Goal: Information Seeking & Learning: Learn about a topic

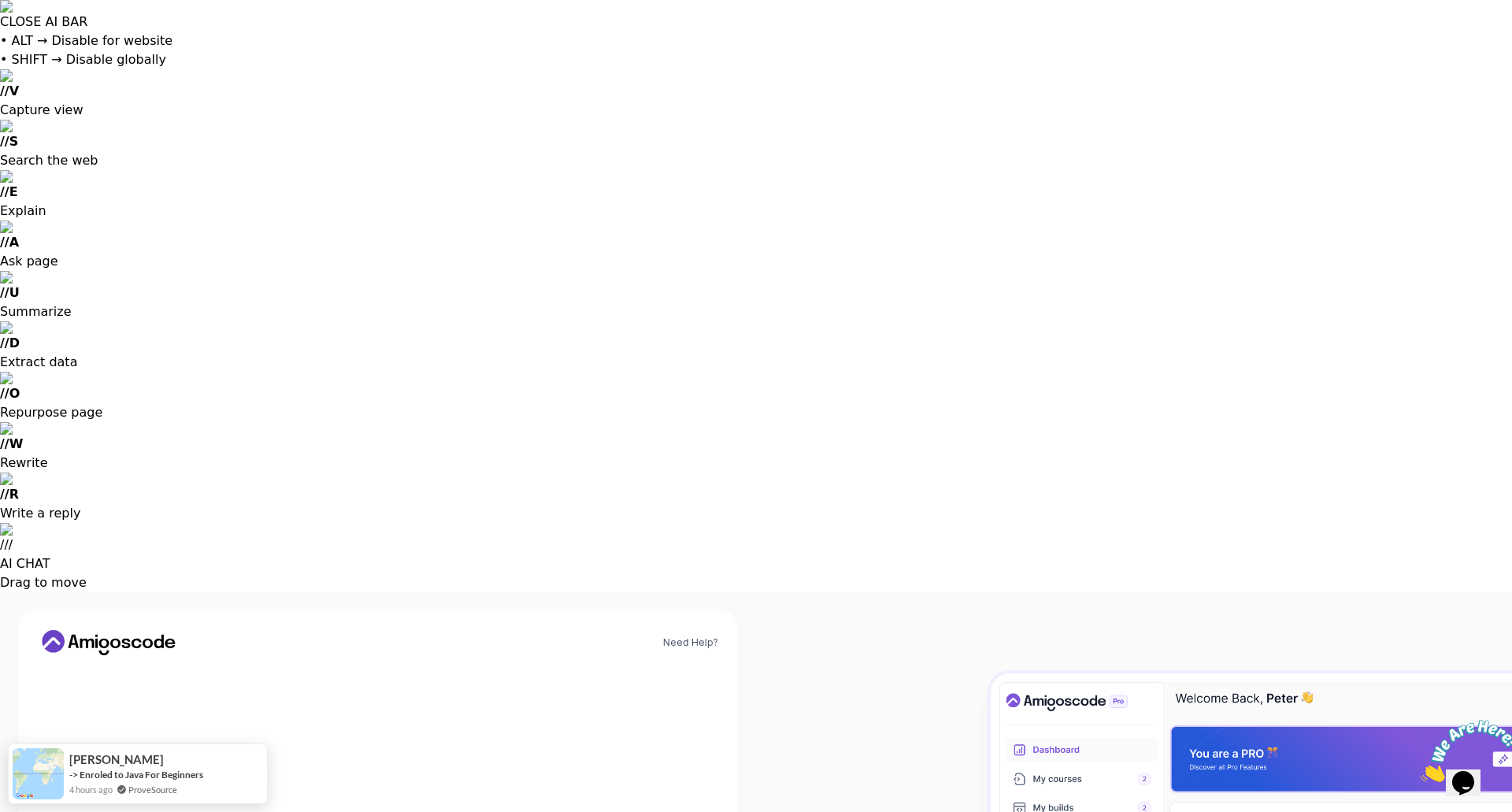
type input "anil.gunesh@gmail.com"
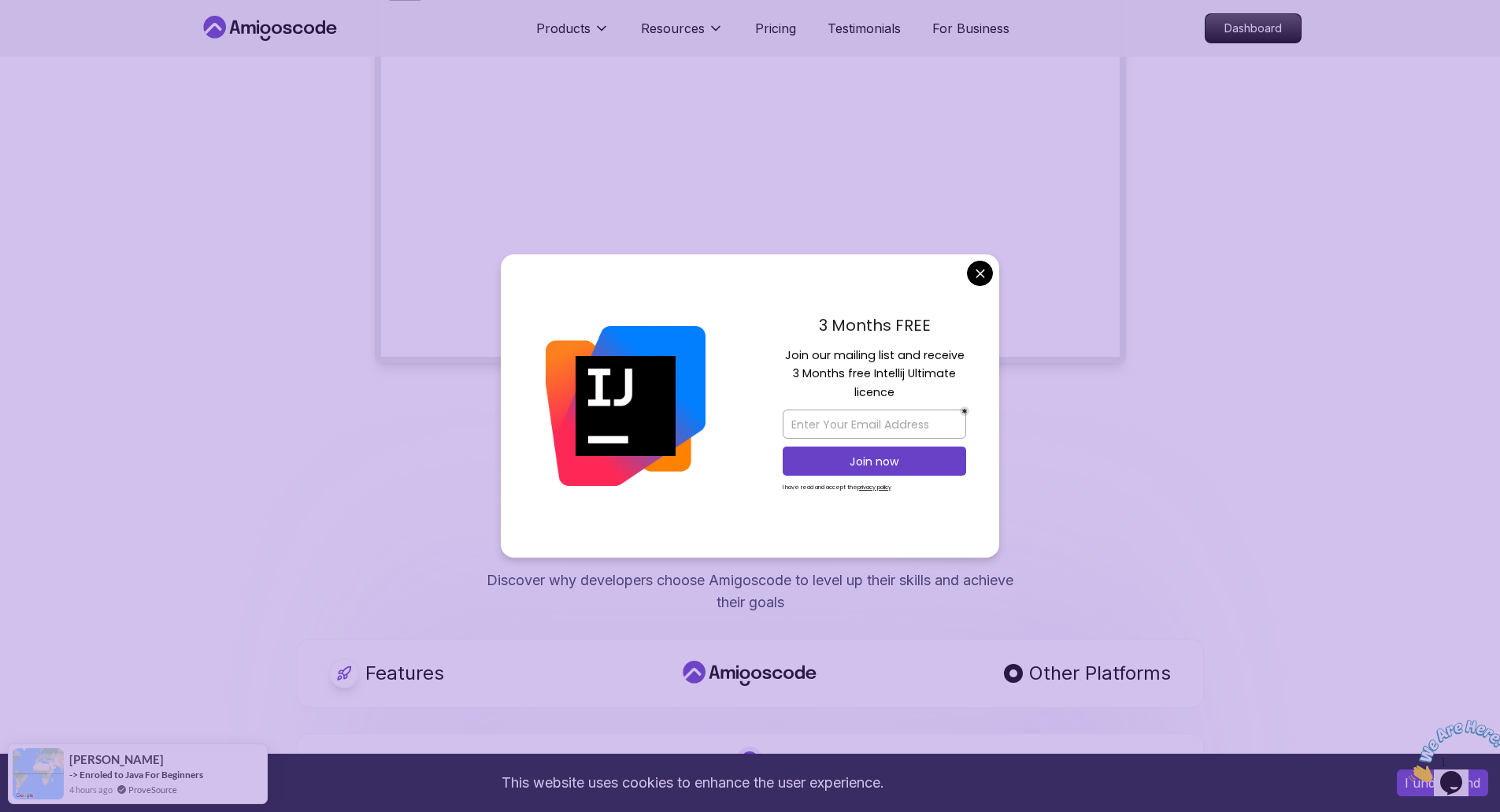
scroll to position [894, 0]
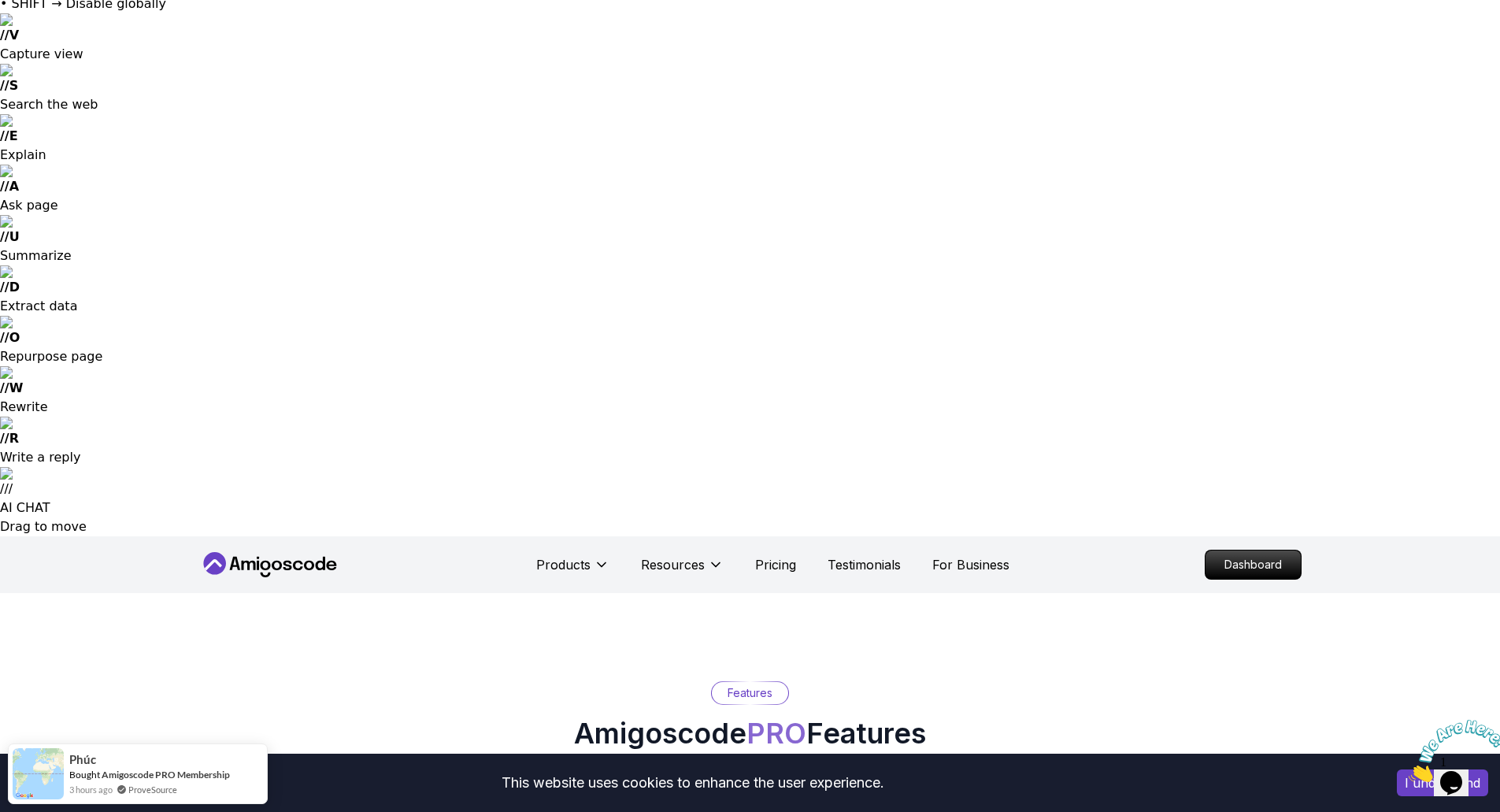
scroll to position [0, 0]
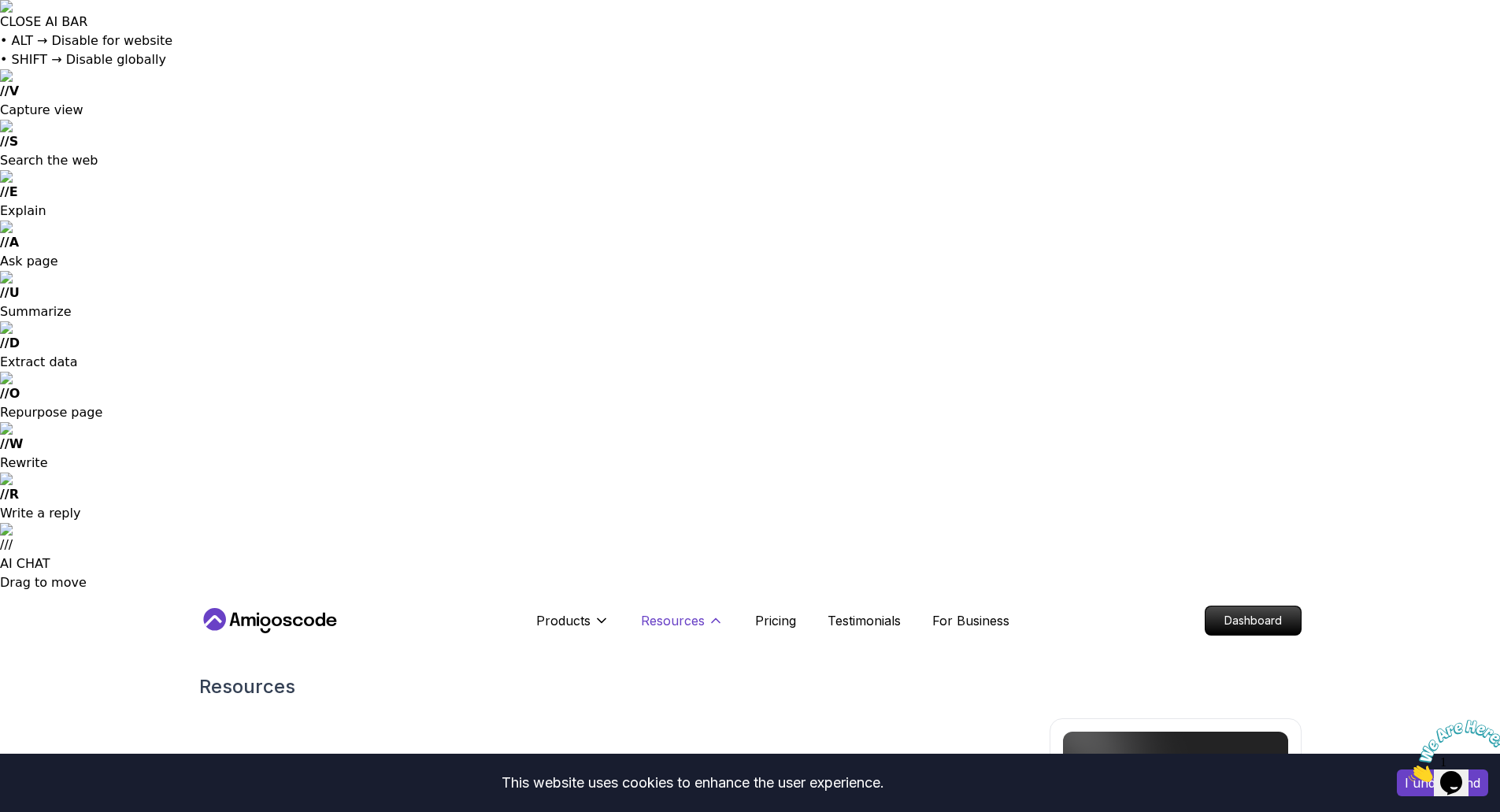
click at [683, 496] on p "Resources" at bounding box center [672, 620] width 64 height 19
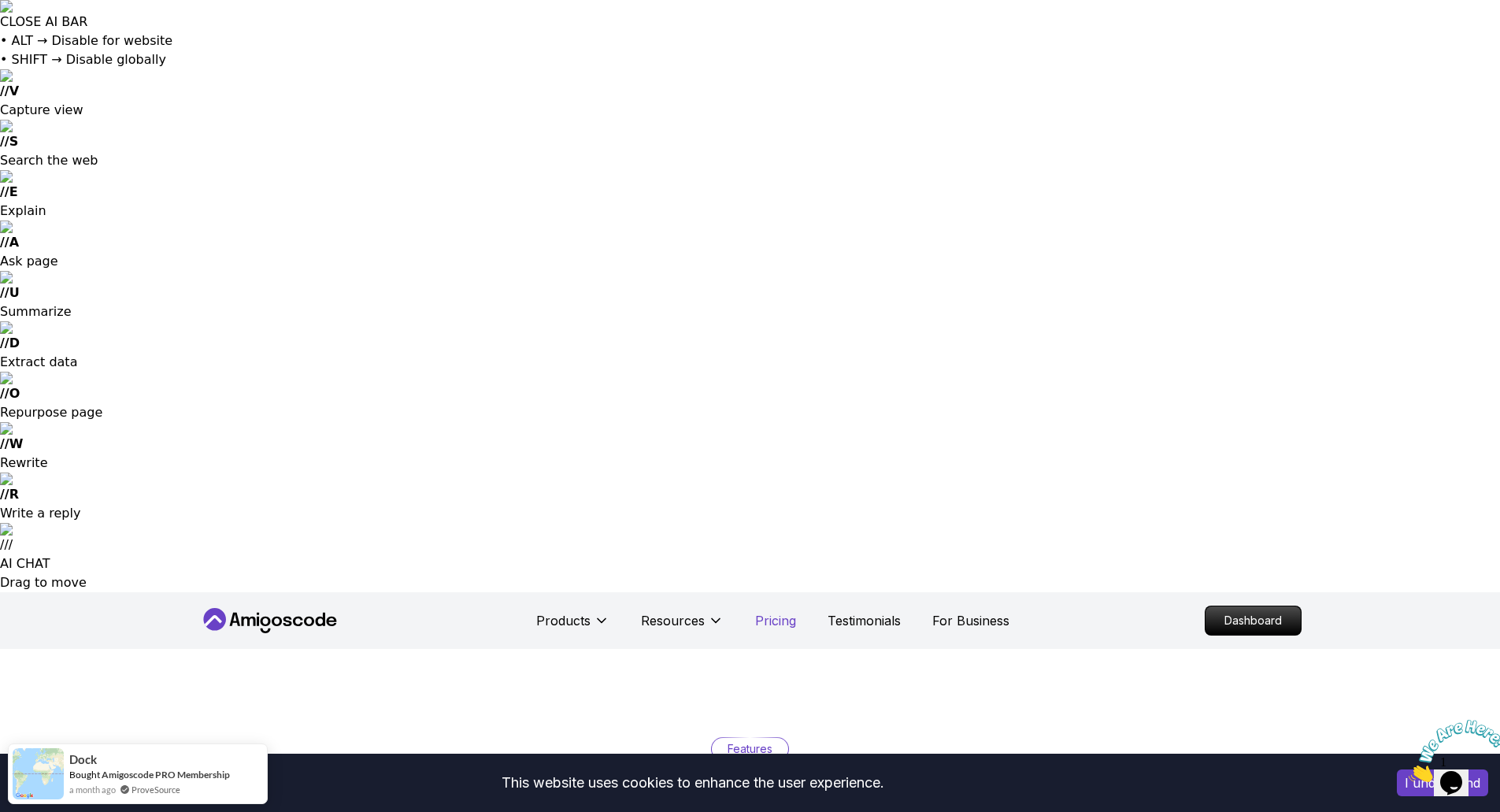
click at [763, 496] on p "Pricing" at bounding box center [775, 620] width 41 height 19
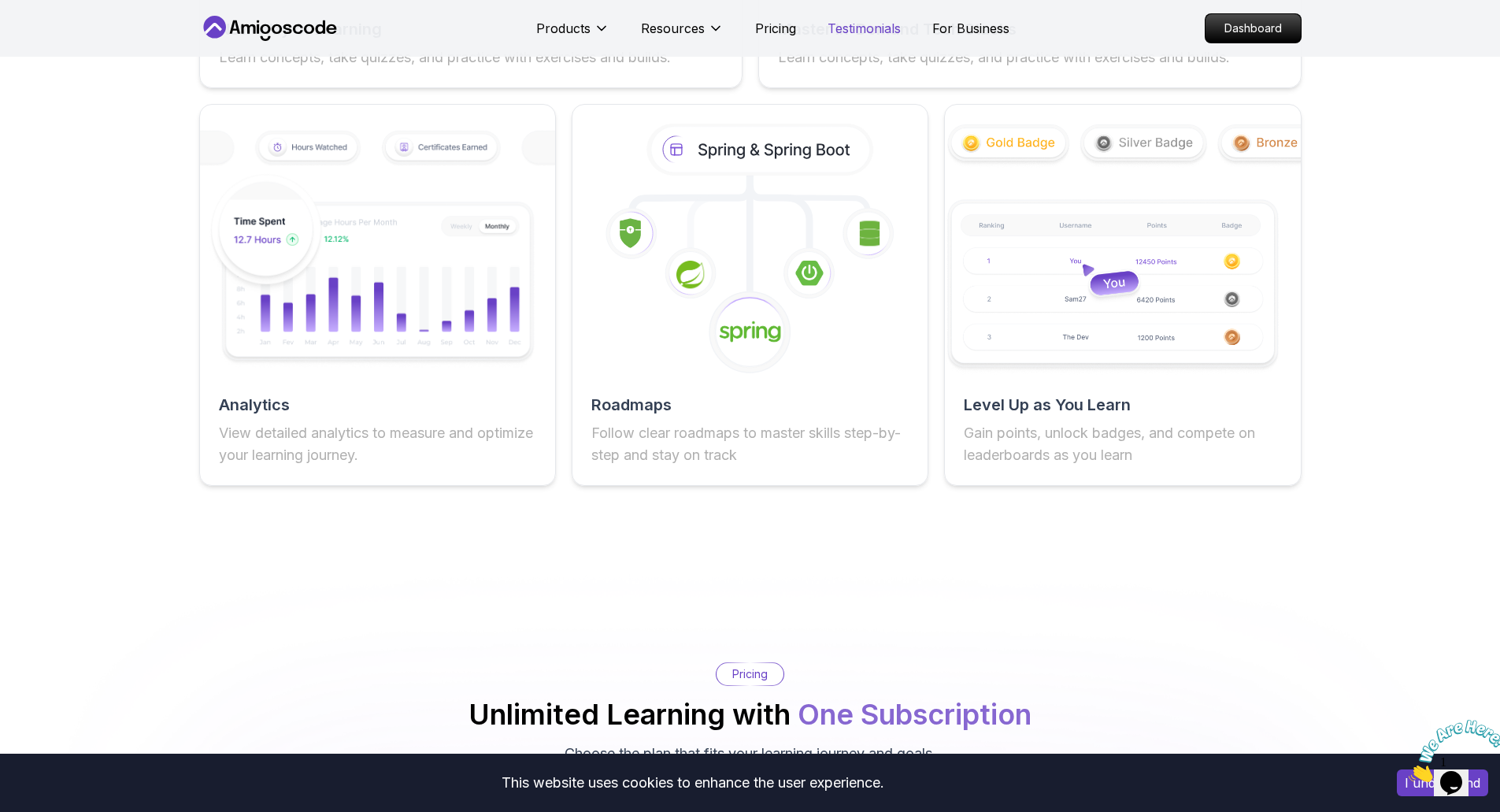
scroll to position [3370, 0]
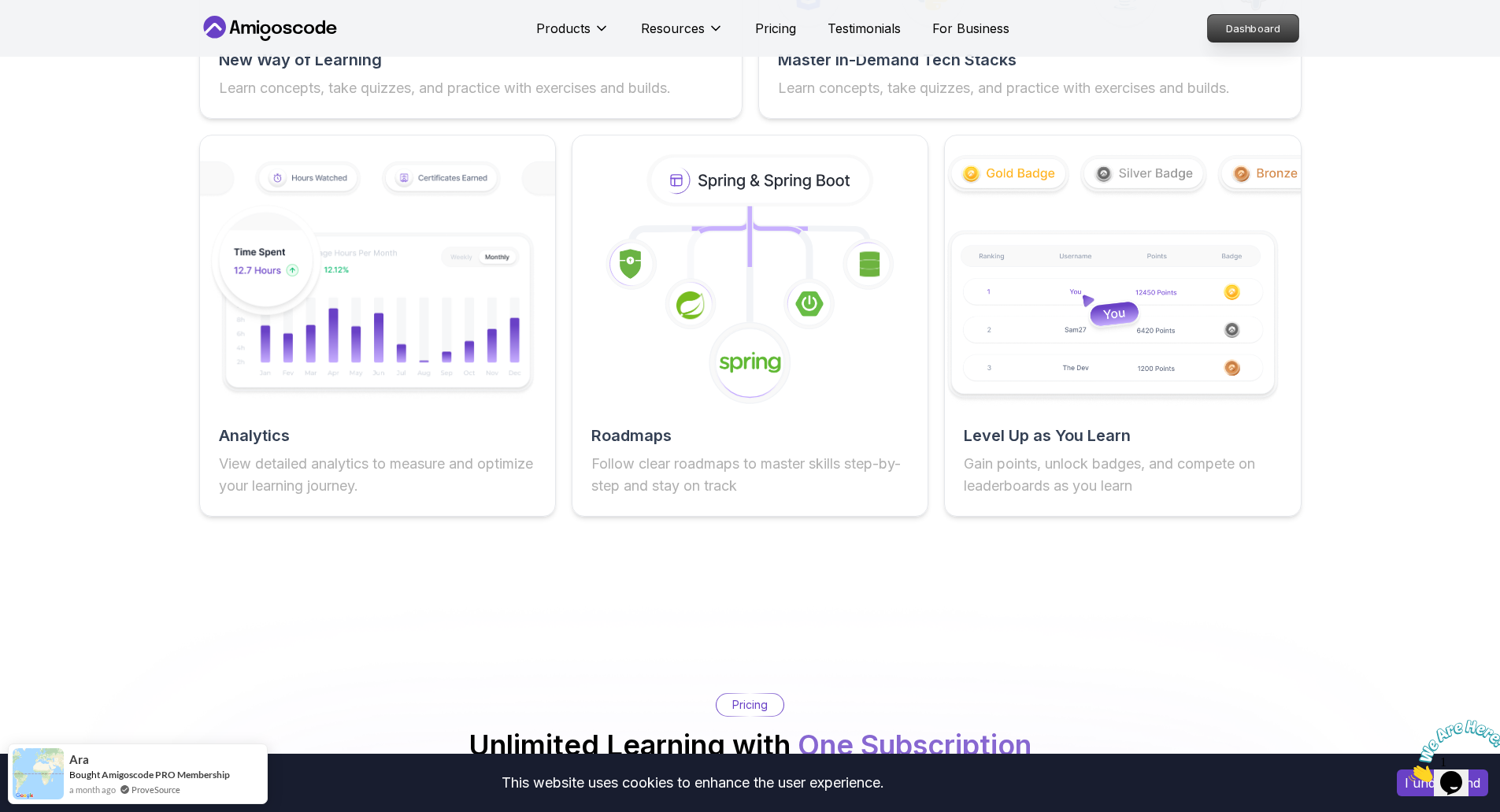
click at [1007, 27] on p "Dashboard" at bounding box center [1253, 28] width 91 height 27
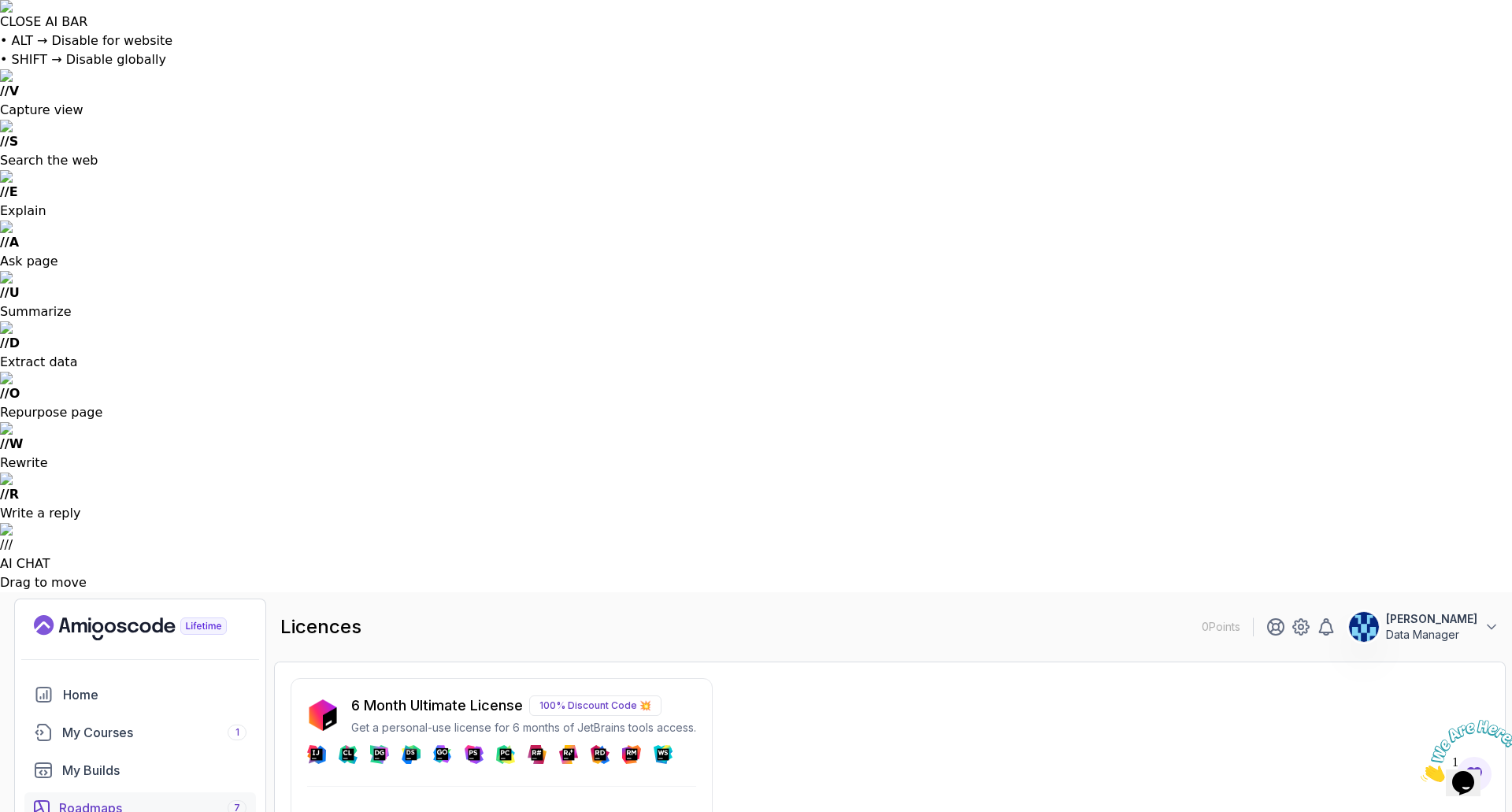
click at [67, 496] on div "Roadmaps 7" at bounding box center [152, 807] width 187 height 19
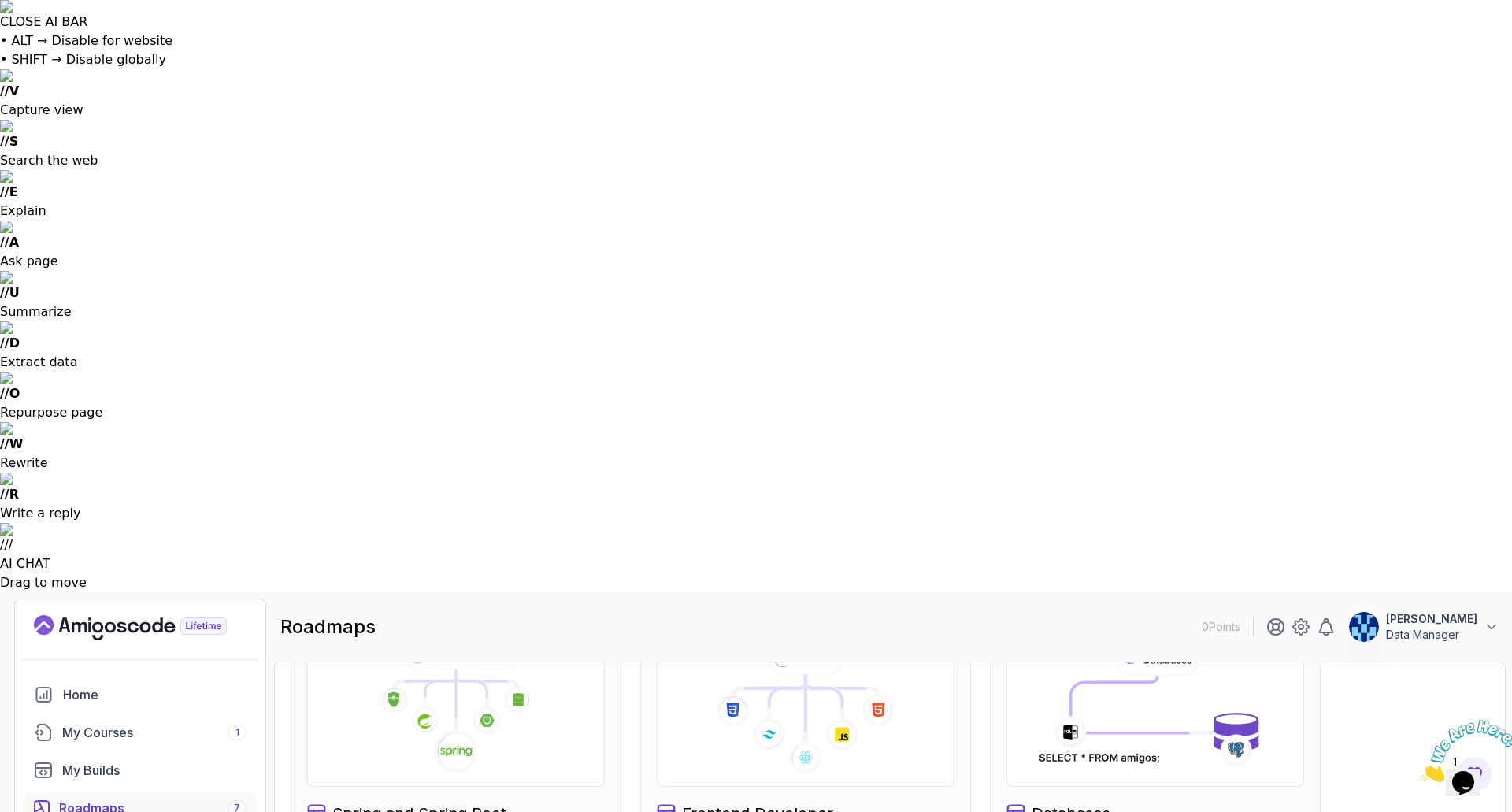
scroll to position [464, 0]
click at [89, 496] on div "My Builds" at bounding box center [154, 770] width 184 height 19
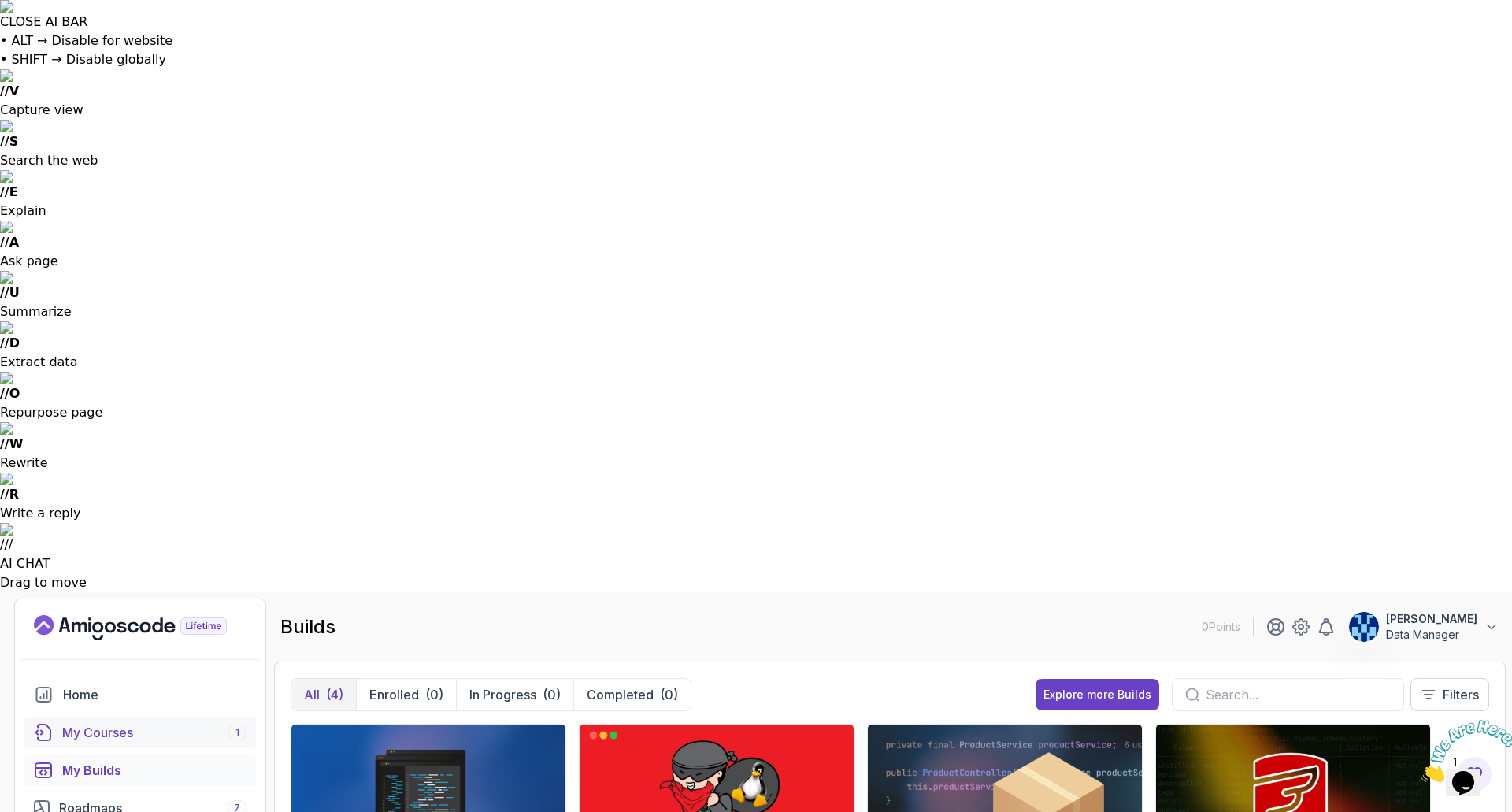
click at [90, 496] on div "My Courses 1" at bounding box center [154, 732] width 184 height 19
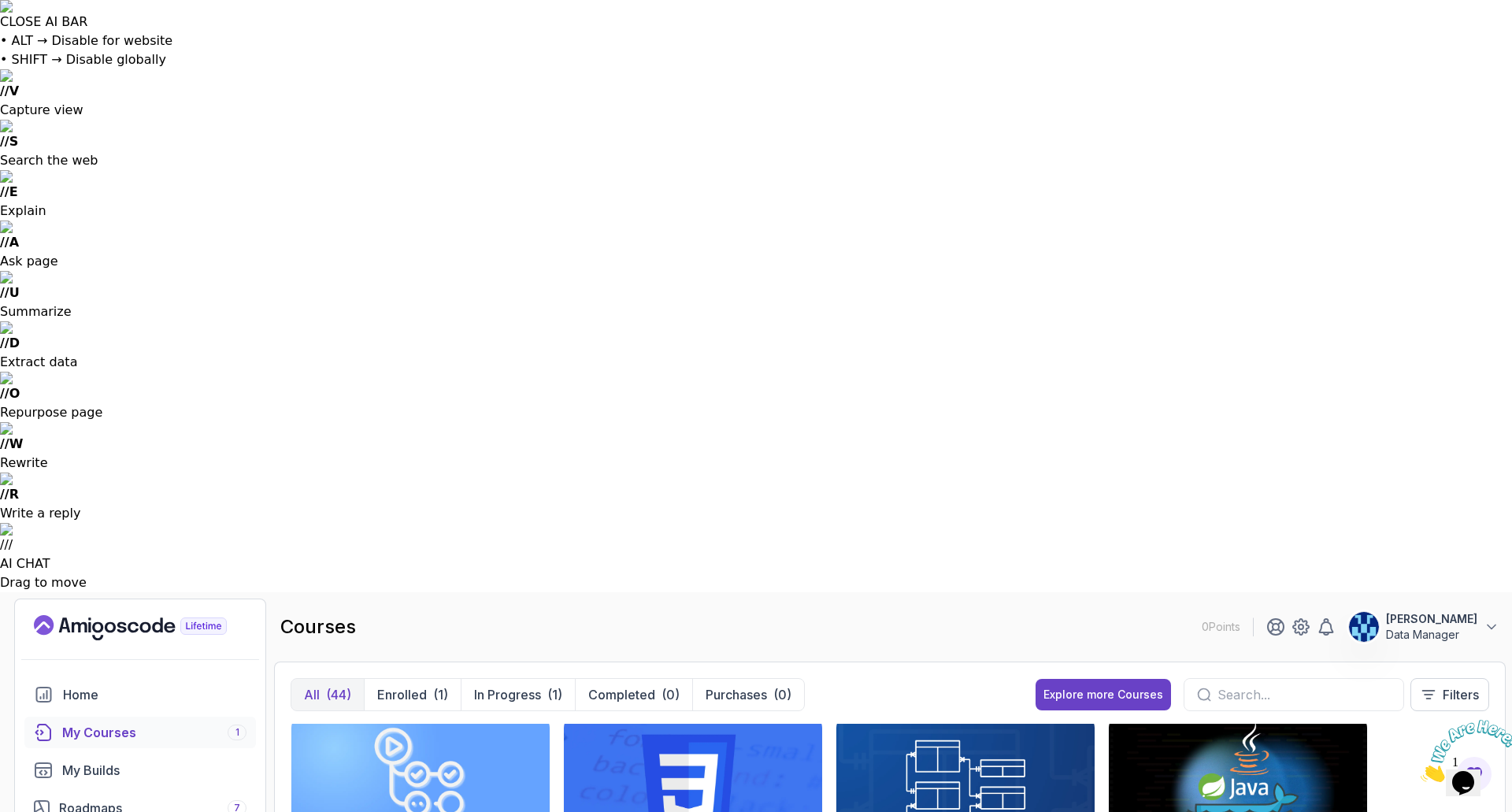
scroll to position [225, 0]
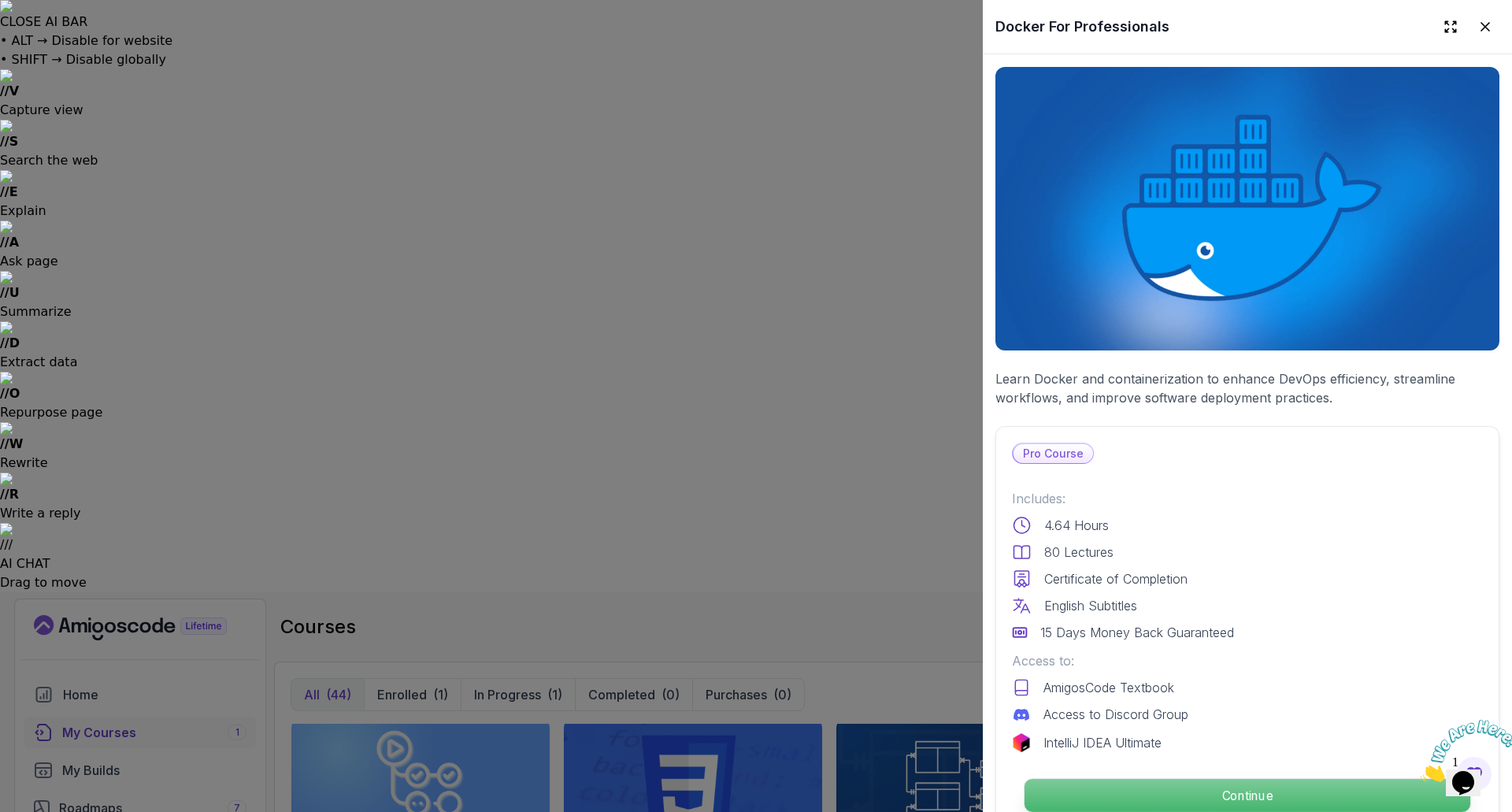
click at [1007, 496] on p "Continue" at bounding box center [1247, 795] width 446 height 33
